Goal: Check status: Check status

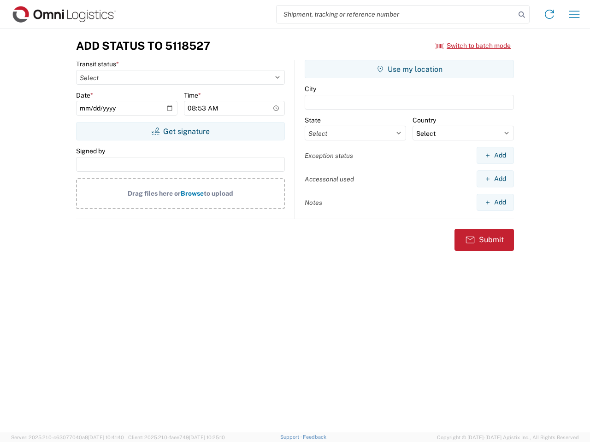
click at [396, 14] on input "search" at bounding box center [396, 15] width 239 height 18
click at [522, 15] on icon at bounding box center [521, 14] width 13 height 13
click at [549, 14] on icon at bounding box center [549, 14] width 15 height 15
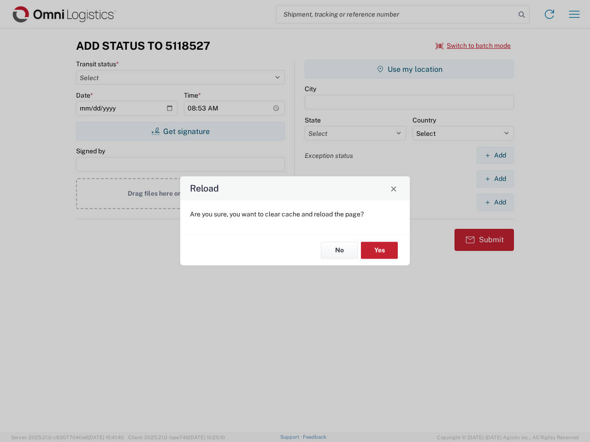
click at [574, 14] on div "Reload Are you sure, you want to clear cache and reload the page? No Yes" at bounding box center [295, 221] width 590 height 442
click at [473, 46] on div "Reload Are you sure, you want to clear cache and reload the page? No Yes" at bounding box center [295, 221] width 590 height 442
click at [180, 131] on div "Reload Are you sure, you want to clear cache and reload the page? No Yes" at bounding box center [295, 221] width 590 height 442
click at [409, 69] on div "Reload Are you sure, you want to clear cache and reload the page? No Yes" at bounding box center [295, 221] width 590 height 442
click at [495, 155] on div "Reload Are you sure, you want to clear cache and reload the page? No Yes" at bounding box center [295, 221] width 590 height 442
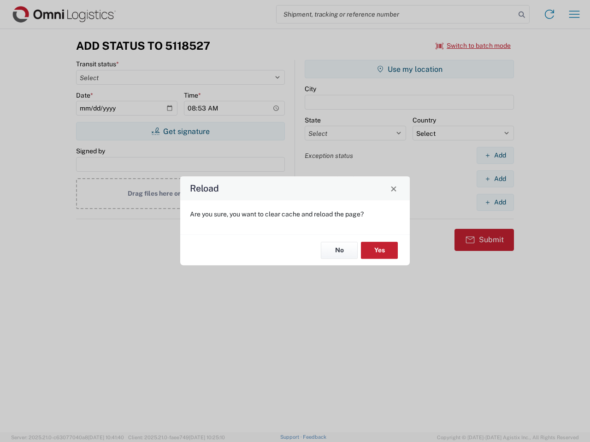
click at [495, 179] on div "Reload Are you sure, you want to clear cache and reload the page? No Yes" at bounding box center [295, 221] width 590 height 442
click at [495, 202] on div "Reload Are you sure, you want to clear cache and reload the page? No Yes" at bounding box center [295, 221] width 590 height 442
